Goal: Task Accomplishment & Management: Complete application form

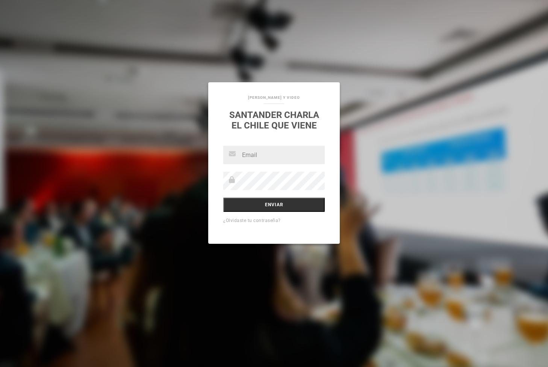
click at [251, 158] on input "text" at bounding box center [274, 155] width 102 height 18
paste input "[PERSON_NAME][EMAIL_ADDRESS][DOMAIN_NAME]"
type input "[PERSON_NAME][EMAIL_ADDRESS][DOMAIN_NAME]"
click at [356, 226] on div "SANDRA SOTO_FOTOGRAFIAS Y VIDEO SANTANDER Charla el Chile que viene magdalena.e…" at bounding box center [274, 183] width 548 height 367
click at [248, 212] on div "magdalena.espejo@santander.cl Enviar ¿Olvidaste tu contraseña?" at bounding box center [274, 195] width 132 height 98
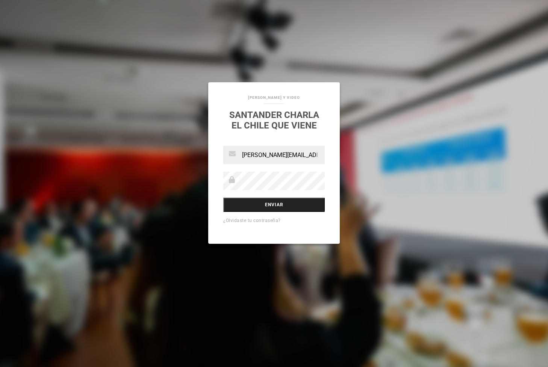
click at [246, 208] on input "Enviar" at bounding box center [274, 205] width 102 height 14
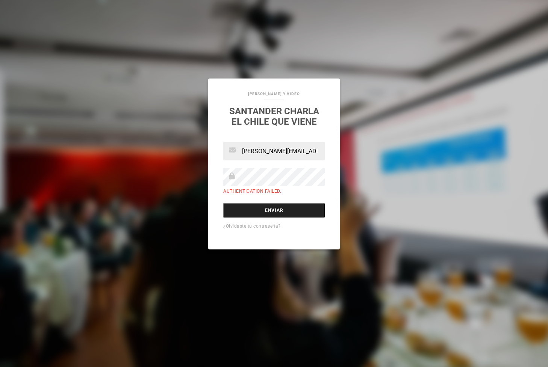
click at [250, 211] on input "Enviar" at bounding box center [274, 210] width 102 height 14
click at [132, 146] on div "[PERSON_NAME] Y VIDEO SANTANDER Charla el Chile que viene [PERSON_NAME][EMAIL_A…" at bounding box center [274, 183] width 548 height 367
click at [240, 230] on div "¿Olvidaste tu contraseña?" at bounding box center [274, 225] width 102 height 9
click at [246, 225] on link "¿Olvidaste tu contraseña?" at bounding box center [252, 226] width 58 height 5
